Goal: Use online tool/utility: Utilize a website feature to perform a specific function

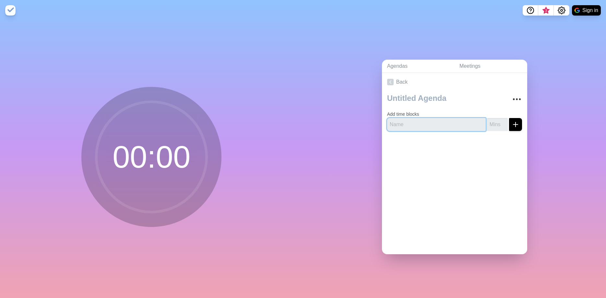
click at [416, 120] on input "text" at bounding box center [436, 124] width 99 height 13
type input "15"
click at [514, 121] on icon "submit" at bounding box center [516, 125] width 8 height 8
click at [454, 119] on input "15" at bounding box center [436, 124] width 99 height 13
click at [501, 123] on input "-1" at bounding box center [497, 124] width 21 height 13
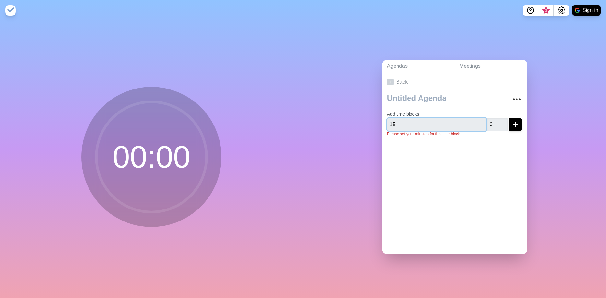
type input "0"
click at [504, 121] on input "0" at bounding box center [497, 124] width 21 height 13
drag, startPoint x: 417, startPoint y: 122, endPoint x: 377, endPoint y: 120, distance: 40.3
click at [387, 120] on input "15" at bounding box center [436, 124] width 99 height 13
type input "Breakouts"
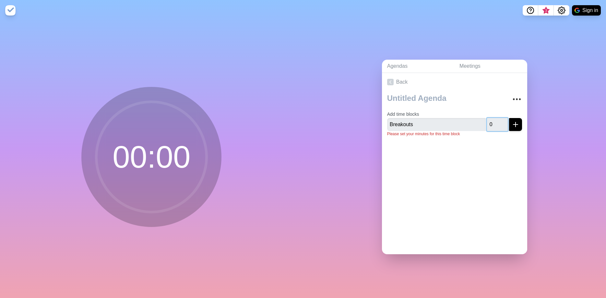
click at [489, 124] on input "0" at bounding box center [497, 124] width 21 height 13
type input "15"
click at [511, 121] on button "submit" at bounding box center [515, 124] width 13 height 13
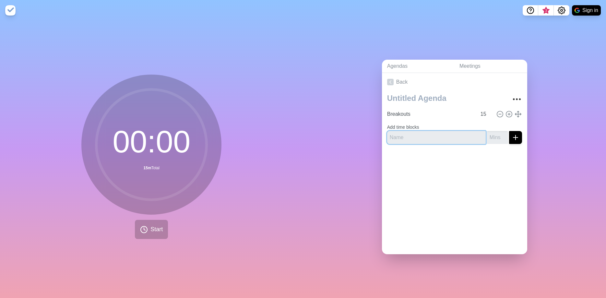
click at [424, 135] on input "text" at bounding box center [436, 137] width 99 height 13
click at [430, 138] on input "text" at bounding box center [436, 137] width 99 height 13
type input "L"
type input "ETOD Level Setting"
click at [509, 131] on button "submit" at bounding box center [515, 137] width 13 height 13
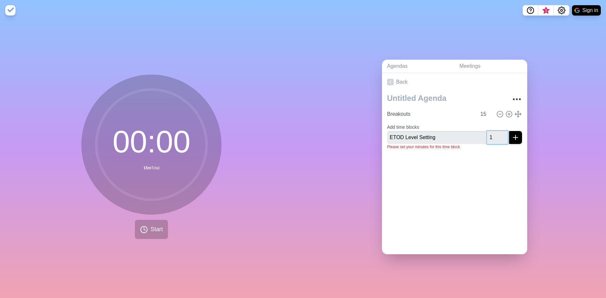
click at [503, 133] on input "1" at bounding box center [497, 137] width 21 height 13
click at [502, 134] on input "2" at bounding box center [497, 137] width 21 height 13
click at [502, 134] on input "3" at bounding box center [497, 137] width 21 height 13
click at [502, 134] on input "4" at bounding box center [497, 137] width 21 height 13
type input "5"
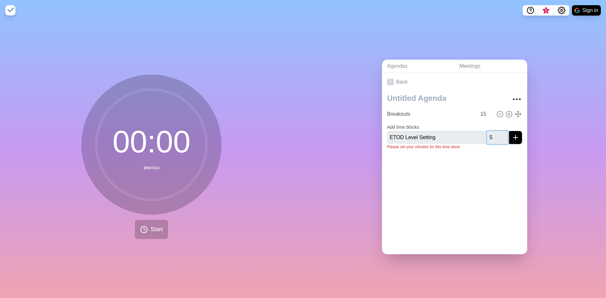
click at [502, 134] on input "5" at bounding box center [497, 137] width 21 height 13
click at [518, 134] on icon "submit" at bounding box center [516, 138] width 8 height 8
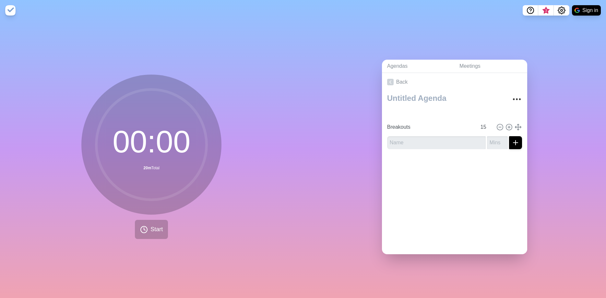
type input "ETOD Level Setting"
type input "5"
type input "Breakouts"
type input "15"
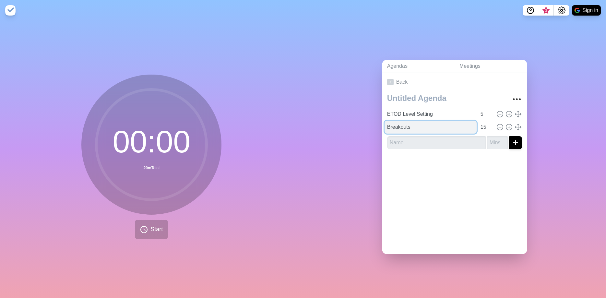
click at [423, 127] on input "Breakouts" at bounding box center [431, 127] width 92 height 13
click at [448, 159] on div at bounding box center [454, 167] width 145 height 26
click at [429, 125] on input "Breakout Rooms" at bounding box center [431, 127] width 92 height 13
click at [428, 128] on input "Breakout Rooms (2)" at bounding box center [431, 127] width 92 height 13
type input "Breakout Rooms (x2)"
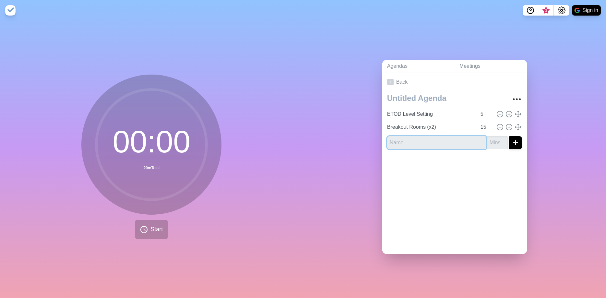
click at [430, 136] on input "text" at bounding box center [436, 142] width 99 height 13
click at [415, 142] on input "text" at bounding box center [436, 142] width 99 height 13
type input "sharebacks"
click at [495, 142] on input "number" at bounding box center [497, 142] width 21 height 13
type input "10"
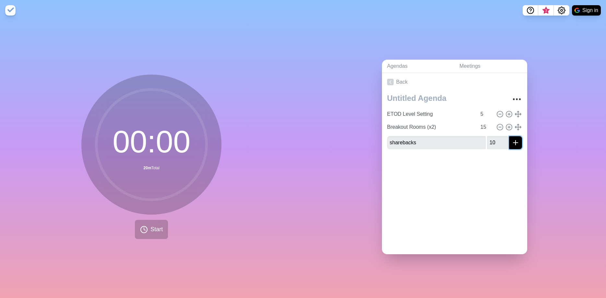
click at [518, 143] on line "submit" at bounding box center [516, 143] width 5 height 0
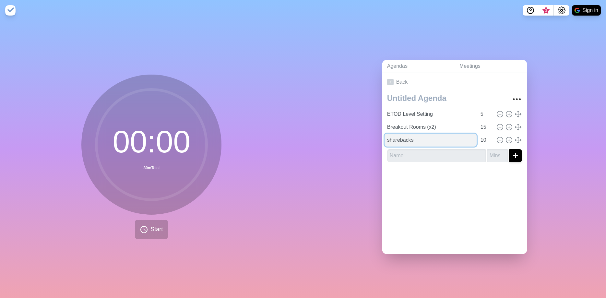
click at [391, 135] on input "sharebacks" at bounding box center [431, 140] width 92 height 13
click at [389, 139] on input "sharebacks" at bounding box center [431, 140] width 92 height 13
type input "ETOD Sharebacks"
click at [412, 125] on input "Breakout Rooms (x2)" at bounding box center [431, 127] width 92 height 13
click at [526, 216] on div "Back ETOD Level Setting 5 Breakout Rooms (x2) 15 ETOD Sharebacks 10" at bounding box center [454, 163] width 145 height 181
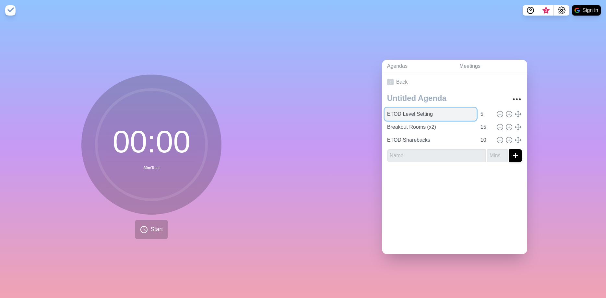
click at [449, 113] on input "ETOD Level Setting" at bounding box center [431, 114] width 92 height 13
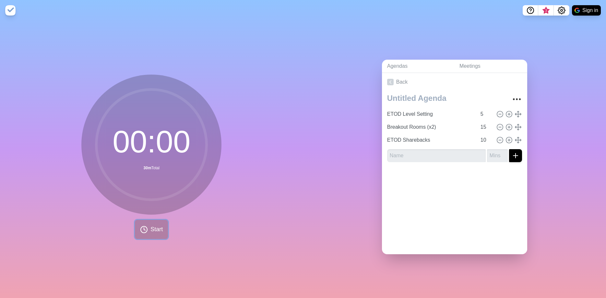
click at [151, 229] on span "Start" at bounding box center [157, 229] width 12 height 9
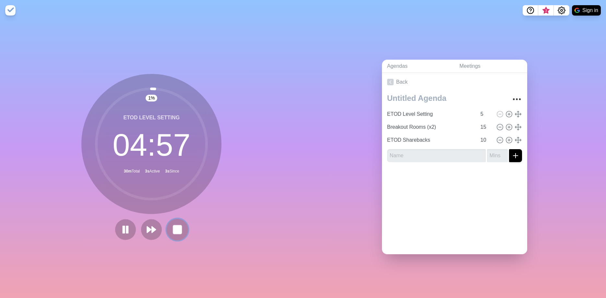
click at [177, 232] on rect at bounding box center [178, 230] width 8 height 8
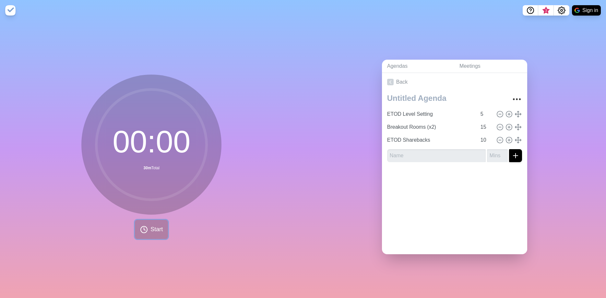
click at [165, 233] on button "Start" at bounding box center [151, 229] width 33 height 19
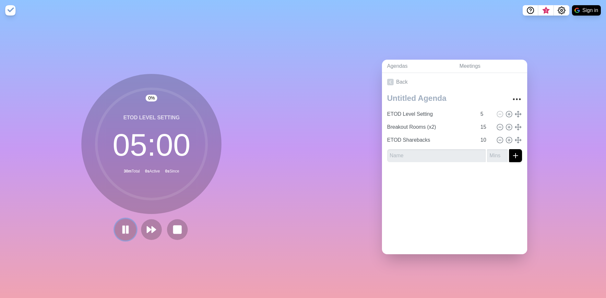
click at [129, 234] on icon at bounding box center [125, 229] width 11 height 11
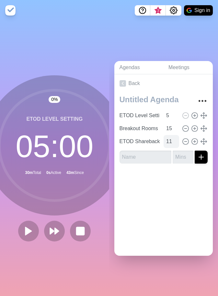
click at [175, 139] on input "11" at bounding box center [172, 141] width 16 height 13
click at [175, 139] on input "12" at bounding box center [172, 141] width 16 height 13
click at [175, 139] on input "13" at bounding box center [172, 141] width 16 height 13
click at [175, 139] on input "14" at bounding box center [172, 141] width 16 height 13
click at [175, 139] on input "15" at bounding box center [172, 141] width 16 height 13
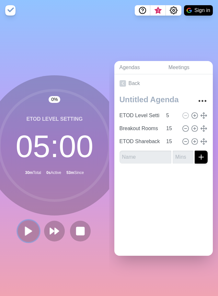
click at [34, 231] on button at bounding box center [29, 231] width 22 height 22
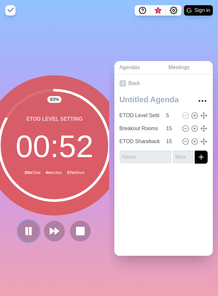
click at [30, 229] on rect at bounding box center [31, 230] width 2 height 7
click at [79, 230] on rect at bounding box center [81, 231] width 8 height 8
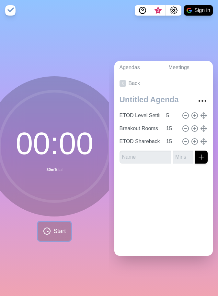
click at [52, 226] on button "Start" at bounding box center [54, 231] width 33 height 19
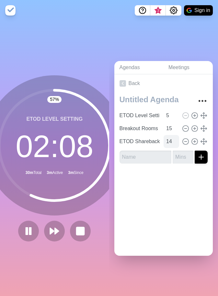
click at [178, 141] on input "14" at bounding box center [172, 141] width 16 height 13
click at [178, 141] on input "13" at bounding box center [172, 141] width 16 height 13
click at [178, 141] on input "12" at bounding box center [172, 141] width 16 height 13
click at [178, 141] on input "11" at bounding box center [172, 141] width 16 height 13
type input "10"
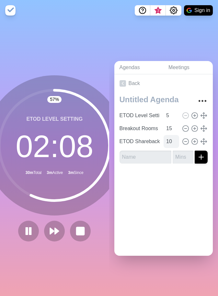
click at [178, 141] on input "10" at bounding box center [172, 141] width 16 height 13
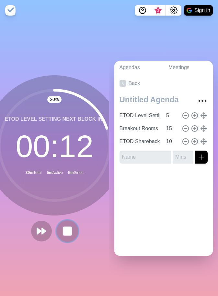
click at [62, 230] on button at bounding box center [68, 231] width 22 height 22
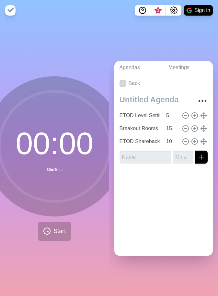
click at [102, 32] on div "00 : 00 30m Total Start" at bounding box center [54, 158] width 109 height 275
click at [55, 233] on span "Start" at bounding box center [60, 231] width 12 height 9
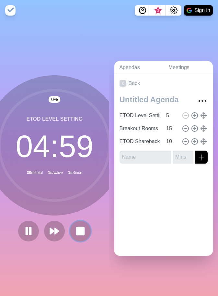
click at [81, 234] on rect at bounding box center [81, 231] width 8 height 8
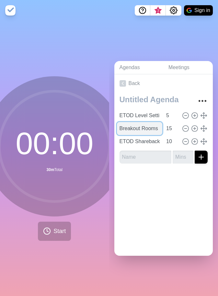
click at [138, 128] on input "Breakout Rooms (x2)" at bounding box center [140, 128] width 46 height 13
click at [187, 191] on div at bounding box center [164, 182] width 99 height 26
click at [146, 129] on input "Breakout Rooms (x2)" at bounding box center [140, 128] width 46 height 13
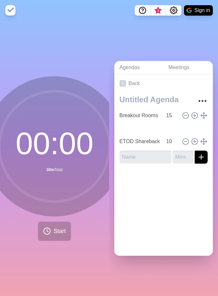
type input "ETOD Level Setting"
type input "5"
type input "Breakout Rooms (x2)"
type input "15"
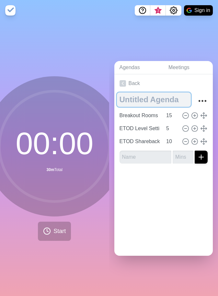
click at [128, 105] on textarea at bounding box center [154, 99] width 74 height 14
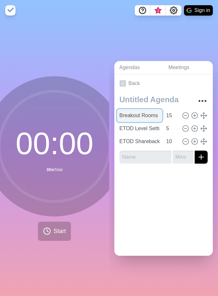
click at [128, 112] on input "Breakout Rooms (x2)" at bounding box center [140, 115] width 46 height 13
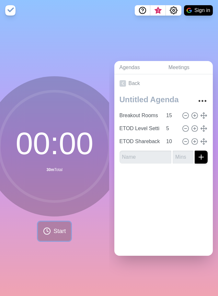
click at [59, 228] on span "Start" at bounding box center [60, 231] width 12 height 9
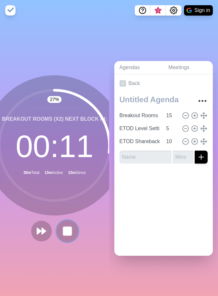
click at [71, 232] on rect at bounding box center [68, 231] width 8 height 8
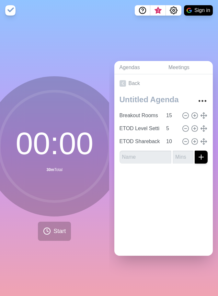
click at [203, 30] on div "Agendas Meetings Back Breakout Rooms (x2) 15 ETOD Level Setting 5 ETOD Sharebac…" at bounding box center [163, 158] width 109 height 275
click at [60, 232] on span "Start" at bounding box center [60, 231] width 12 height 9
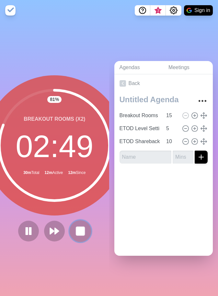
click at [76, 226] on icon at bounding box center [80, 231] width 11 height 11
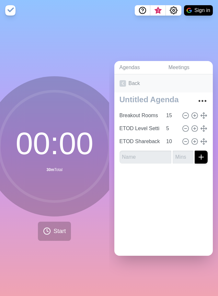
scroll to position [0, 6]
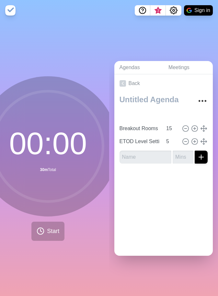
type input "ETOD Sharebacks"
type input "10"
type input "Breakout Rooms (x2)"
type input "15"
type input "ETOD Level Setting"
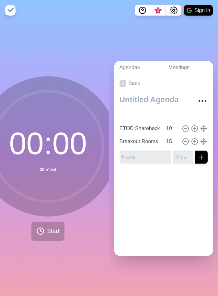
type input "5"
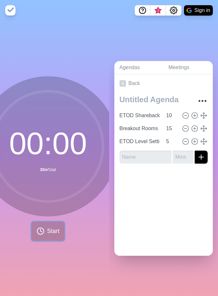
click at [52, 234] on span "Start" at bounding box center [53, 231] width 12 height 9
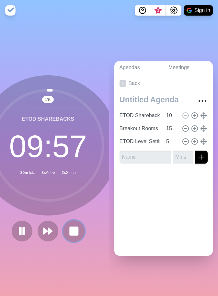
click at [73, 232] on rect at bounding box center [74, 231] width 8 height 8
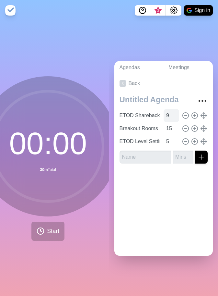
click at [175, 115] on input "9" at bounding box center [172, 115] width 16 height 13
click at [175, 115] on input "8" at bounding box center [172, 115] width 16 height 13
click at [175, 115] on input "7" at bounding box center [172, 115] width 16 height 13
click at [175, 115] on input "6" at bounding box center [172, 115] width 16 height 13
click at [175, 115] on input "5" at bounding box center [172, 115] width 16 height 13
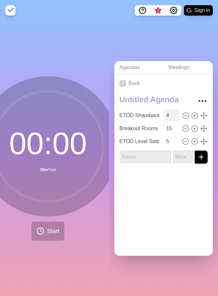
click at [175, 115] on input "4" at bounding box center [172, 115] width 16 height 13
type input "3"
click at [174, 114] on input "3" at bounding box center [172, 115] width 16 height 13
click at [51, 227] on span "Start" at bounding box center [53, 231] width 12 height 9
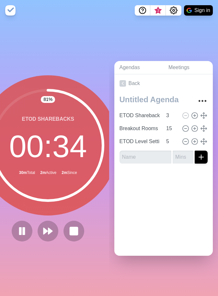
click at [78, 221] on div at bounding box center [48, 231] width 78 height 21
click at [74, 238] on button at bounding box center [74, 231] width 22 height 22
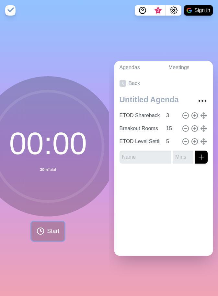
click at [44, 231] on circle at bounding box center [40, 231] width 6 height 6
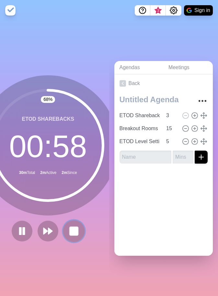
click at [73, 234] on rect at bounding box center [74, 231] width 8 height 8
